Goal: Transaction & Acquisition: Obtain resource

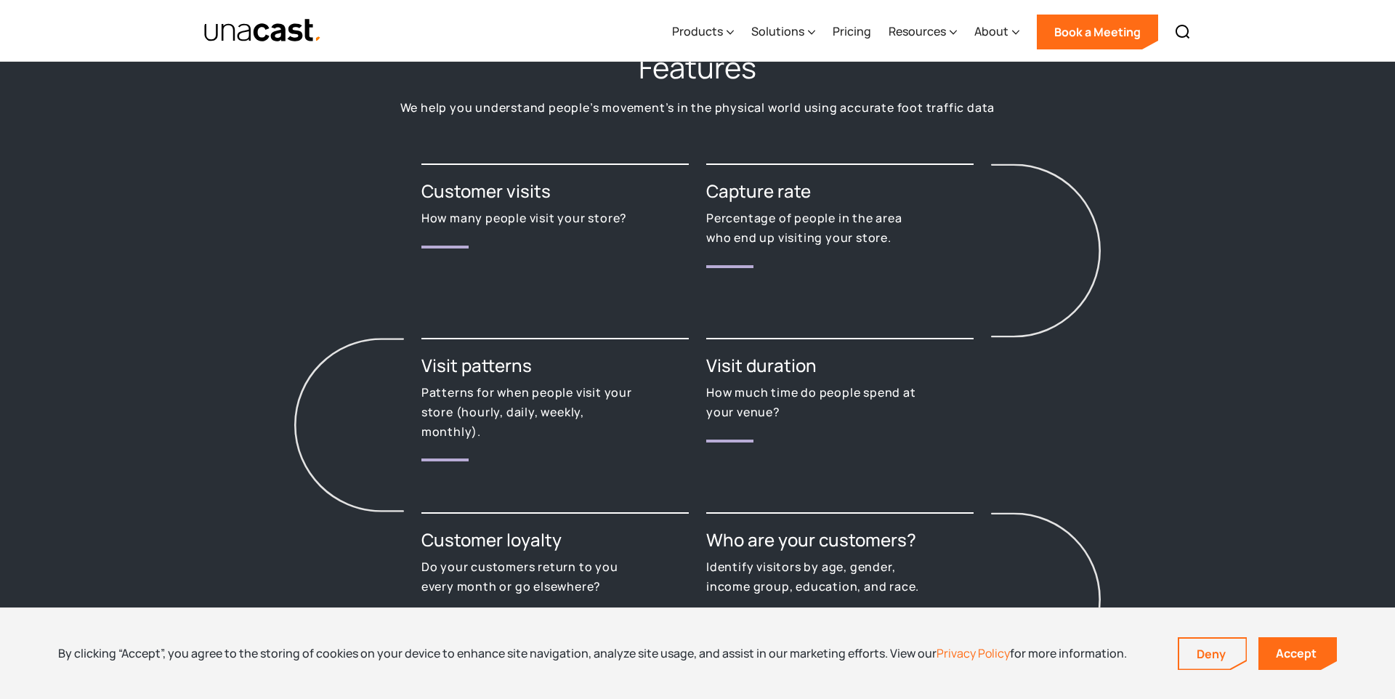
scroll to position [1687, 0]
drag, startPoint x: 430, startPoint y: 392, endPoint x: 443, endPoint y: 418, distance: 28.6
click at [443, 418] on p "Patterns for when people visit your store (hourly, daily, weekly, monthly)." at bounding box center [528, 411] width 215 height 58
click at [458, 421] on p "Patterns for when people visit your store (hourly, daily, weekly, monthly)." at bounding box center [528, 411] width 215 height 58
drag, startPoint x: 474, startPoint y: 435, endPoint x: 421, endPoint y: 399, distance: 63.3
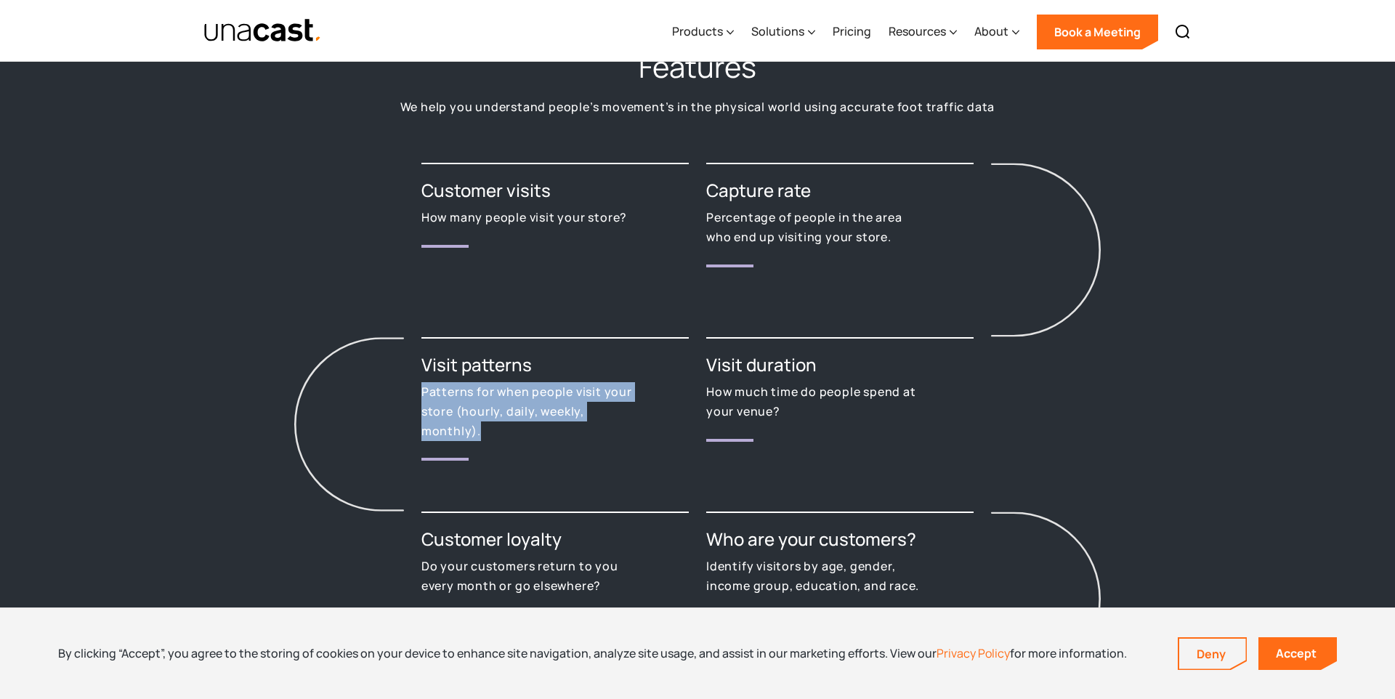
click at [417, 400] on div "Customer visits How many people visit your store? Capture rate Percentage of pe…" at bounding box center [697, 482] width 908 height 638
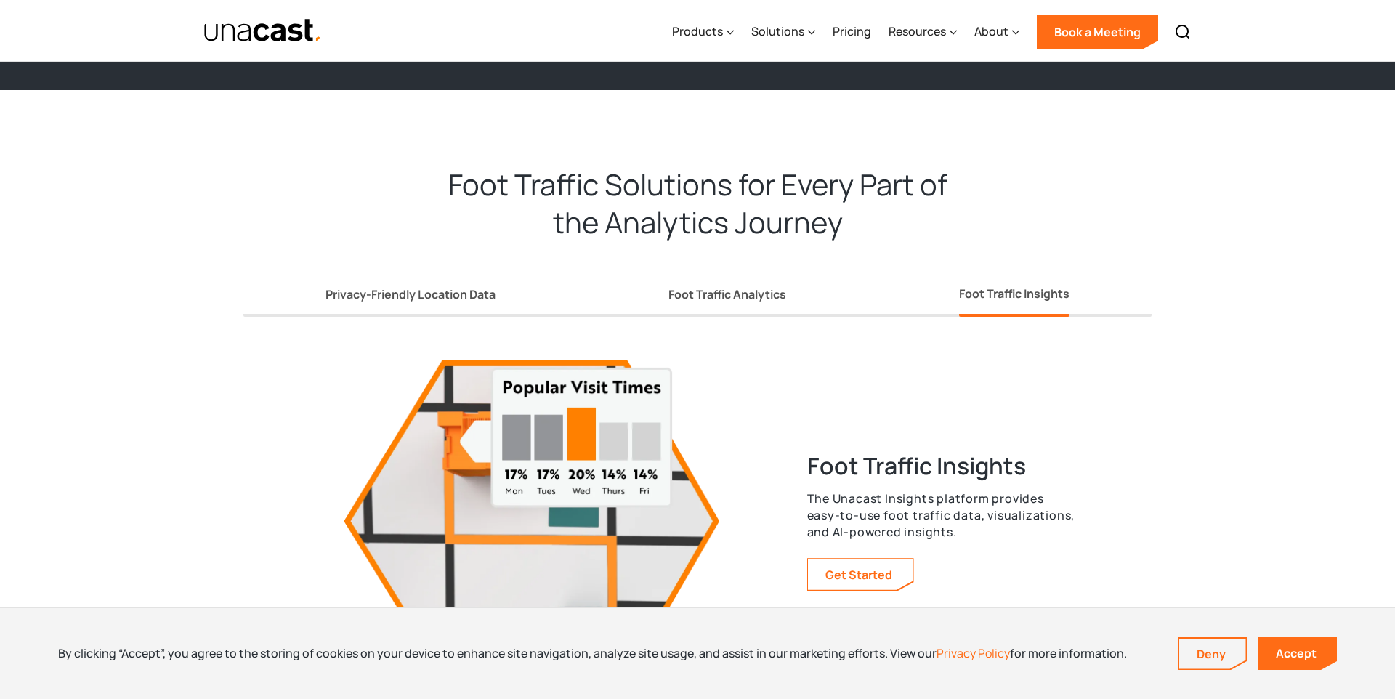
scroll to position [2568, 0]
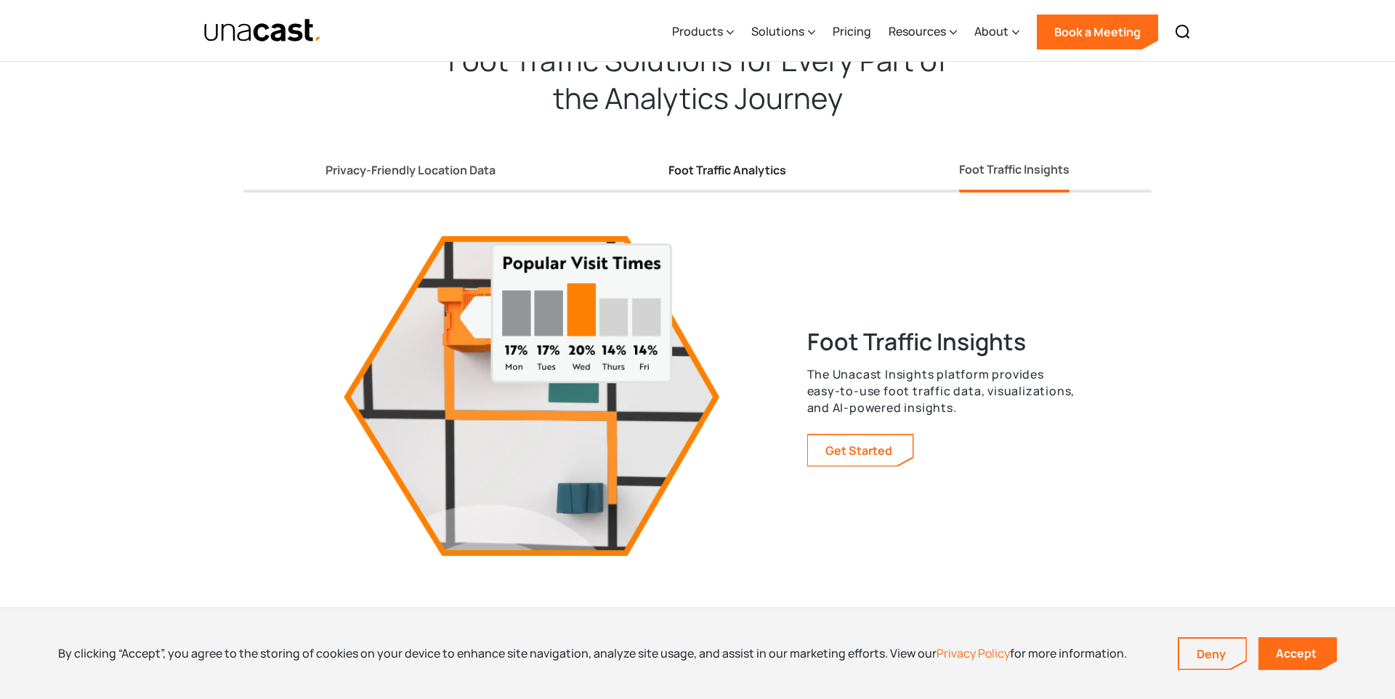
click at [710, 178] on link "Foot Traffic Analytics" at bounding box center [727, 173] width 118 height 38
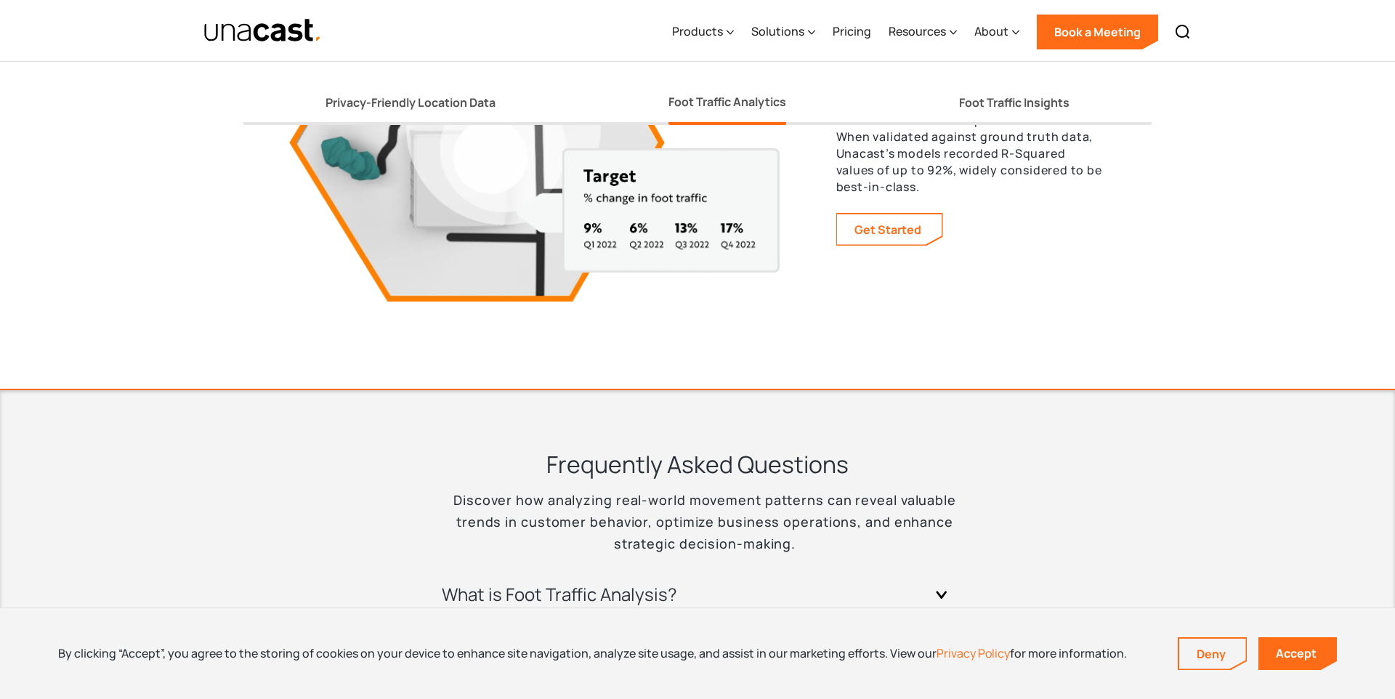
scroll to position [2759, 0]
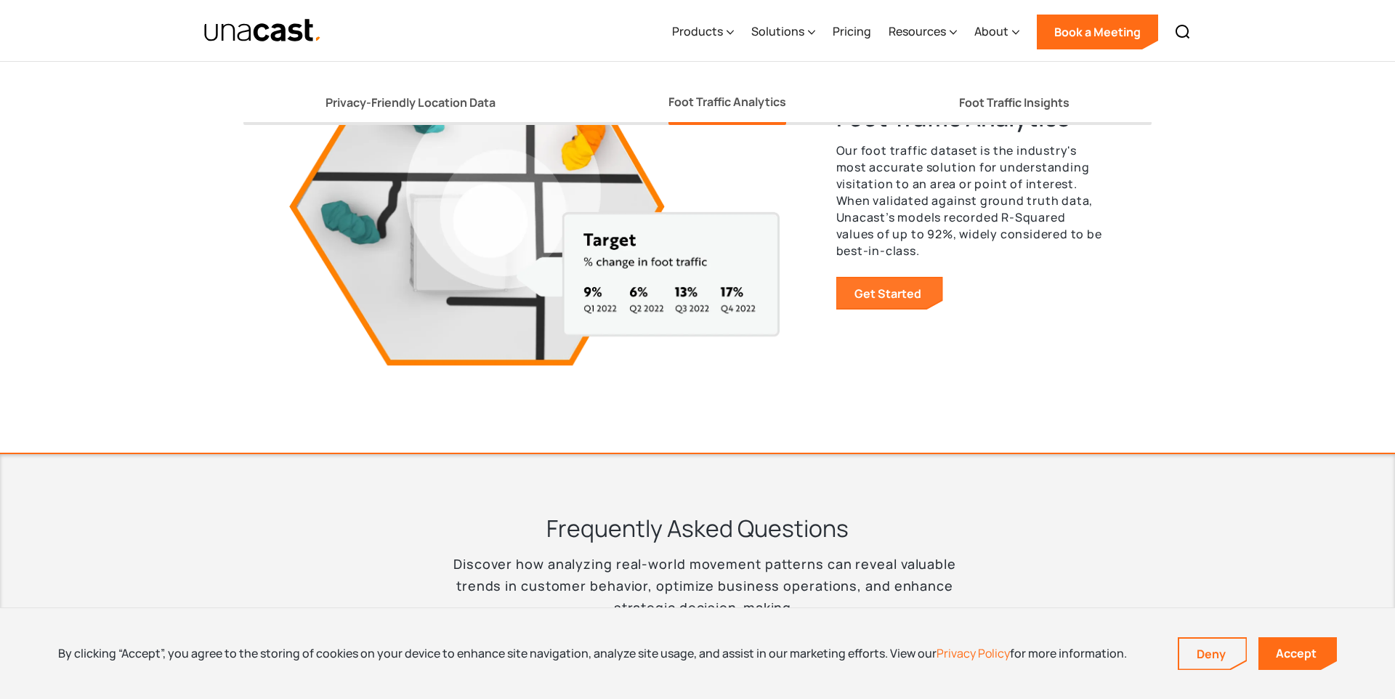
click at [891, 293] on link "Get Started" at bounding box center [889, 293] width 105 height 31
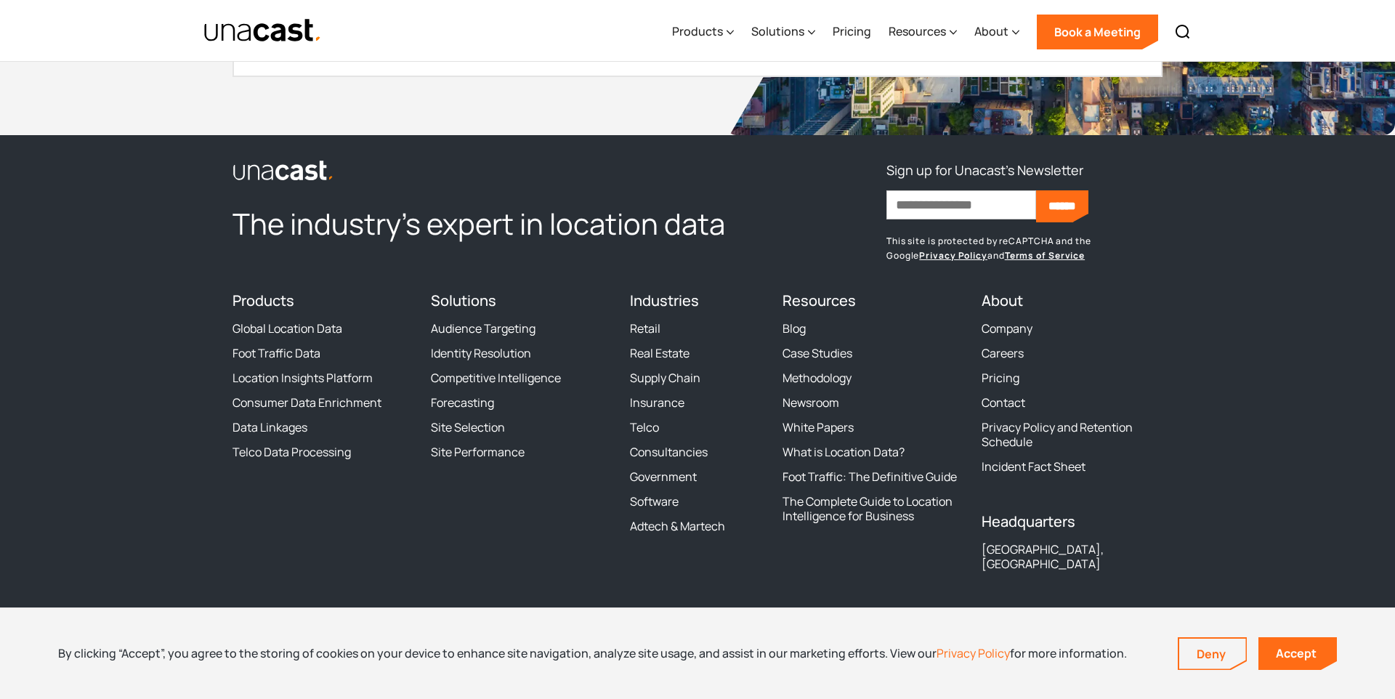
scroll to position [3922, 0]
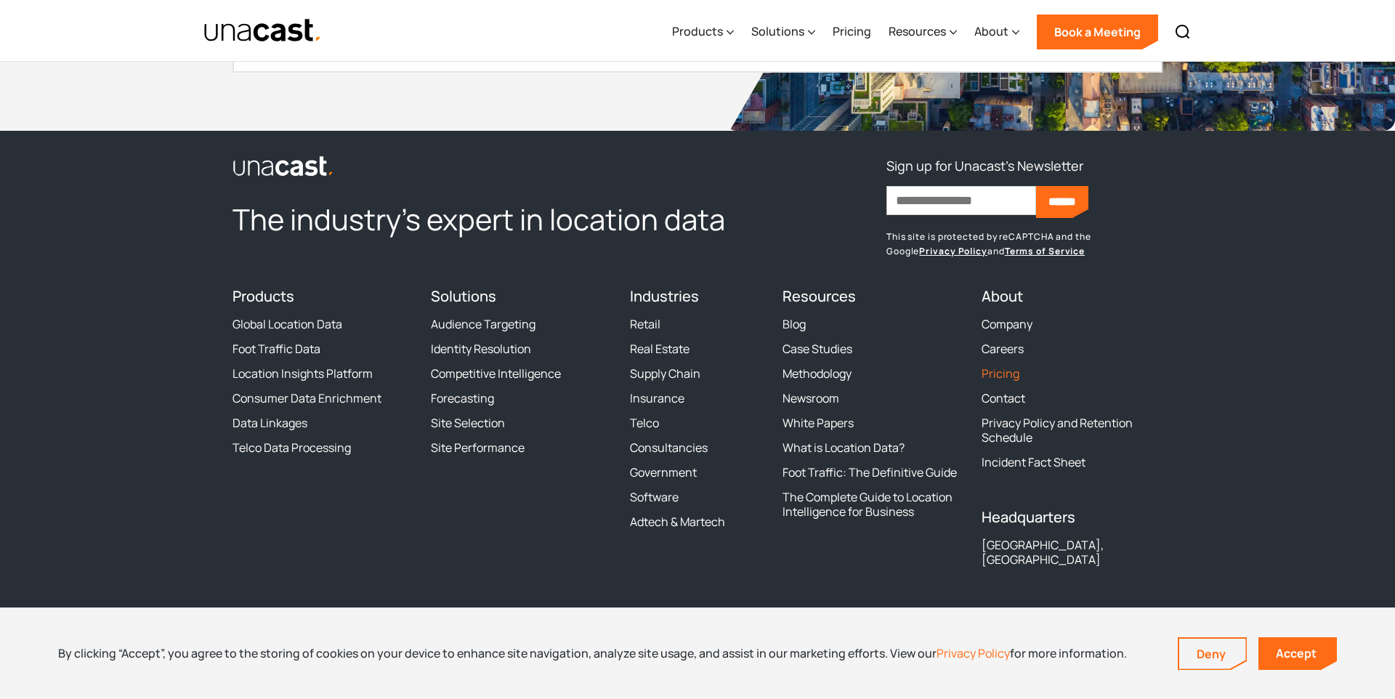
click at [997, 373] on link "Pricing" at bounding box center [1000, 373] width 38 height 15
